Goal: Task Accomplishment & Management: Complete application form

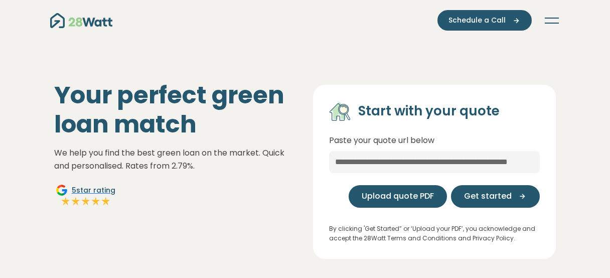
click at [404, 198] on span "Upload quote PDF" at bounding box center [397, 196] width 72 height 12
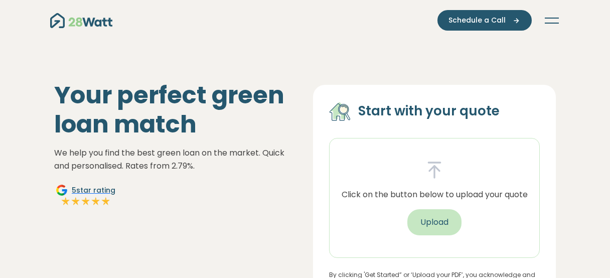
click at [445, 221] on button "Upload" at bounding box center [434, 222] width 54 height 26
click at [434, 167] on icon at bounding box center [434, 172] width 0 height 12
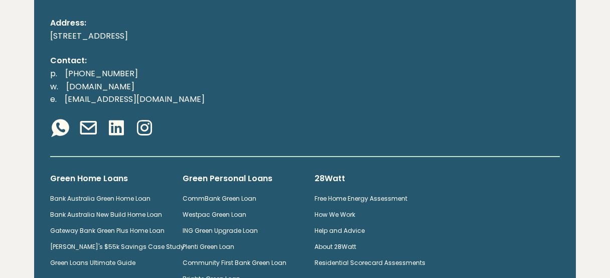
scroll to position [2720, 0]
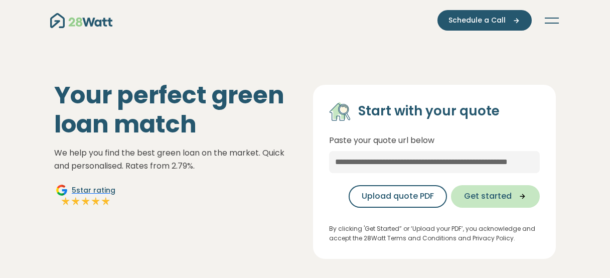
click at [495, 196] on span "Get started" at bounding box center [488, 196] width 48 height 12
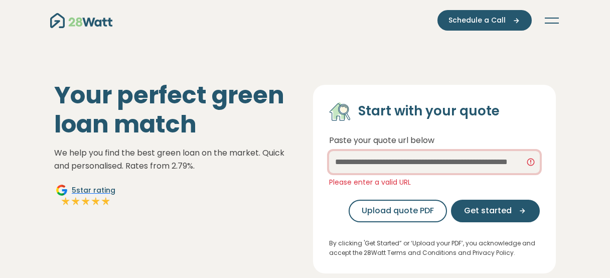
click at [442, 167] on input "text" at bounding box center [434, 162] width 211 height 22
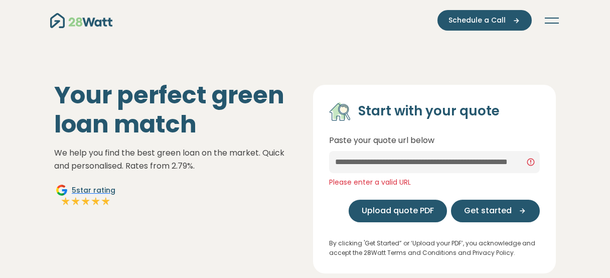
click at [397, 212] on span "Upload quote PDF" at bounding box center [397, 211] width 72 height 12
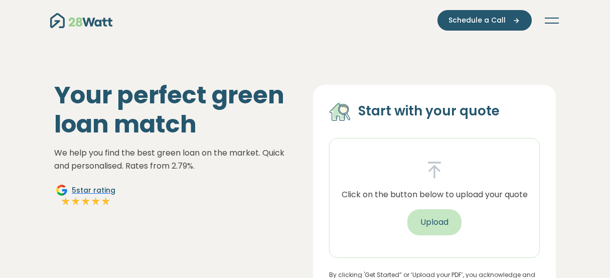
click at [438, 218] on button "Upload" at bounding box center [434, 222] width 54 height 26
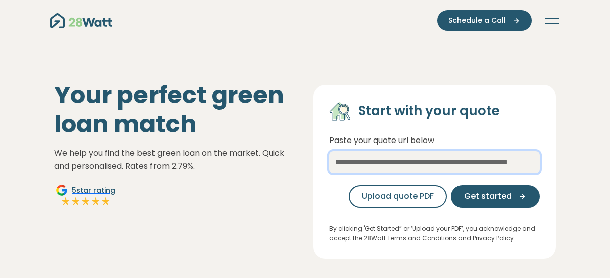
click at [402, 167] on input "text" at bounding box center [434, 162] width 211 height 22
click at [498, 165] on input "text" at bounding box center [434, 162] width 211 height 22
